Goal: Check status

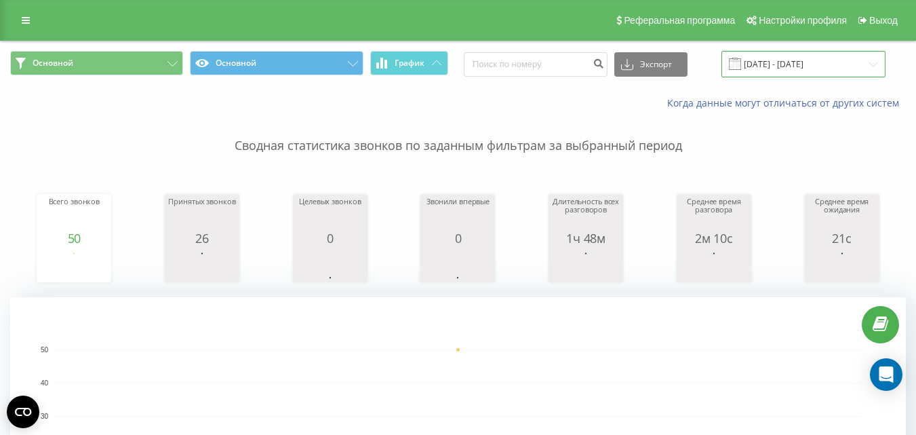
click at [865, 62] on input "[DATE] - [DATE]" at bounding box center [803, 64] width 164 height 26
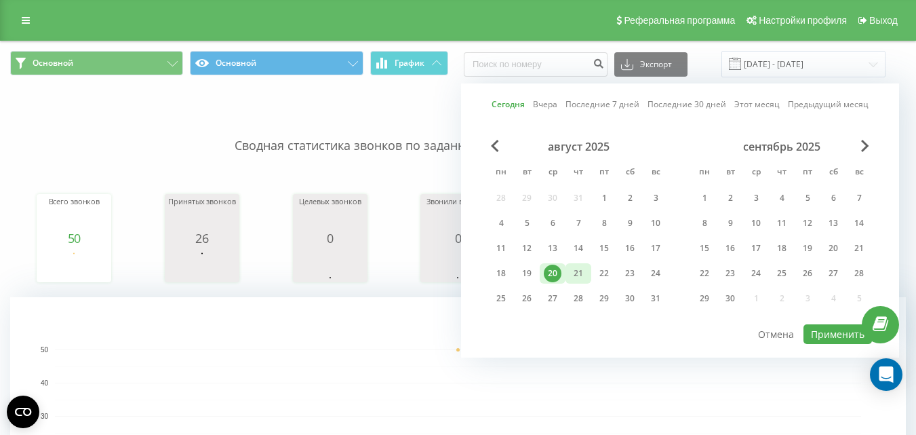
click at [581, 273] on div "21" at bounding box center [578, 273] width 18 height 18
click at [808, 333] on button "Применить" at bounding box center [837, 334] width 68 height 20
type input "[DATE] - [DATE]"
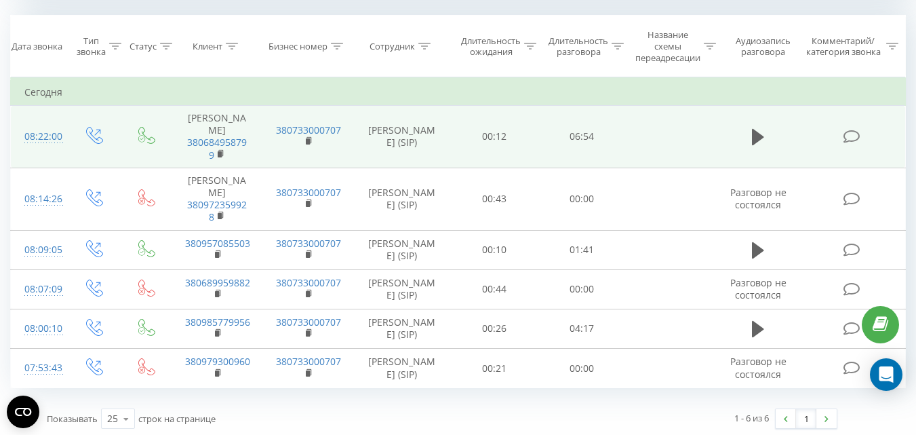
scroll to position [641, 0]
